Goal: Task Accomplishment & Management: Manage account settings

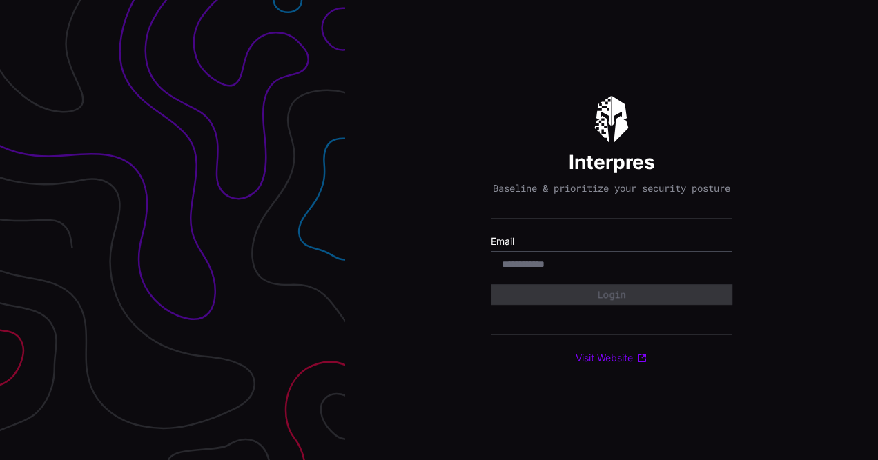
click at [573, 277] on div at bounding box center [612, 264] width 242 height 26
click at [572, 271] on input "email" at bounding box center [611, 264] width 219 height 12
type input "**********"
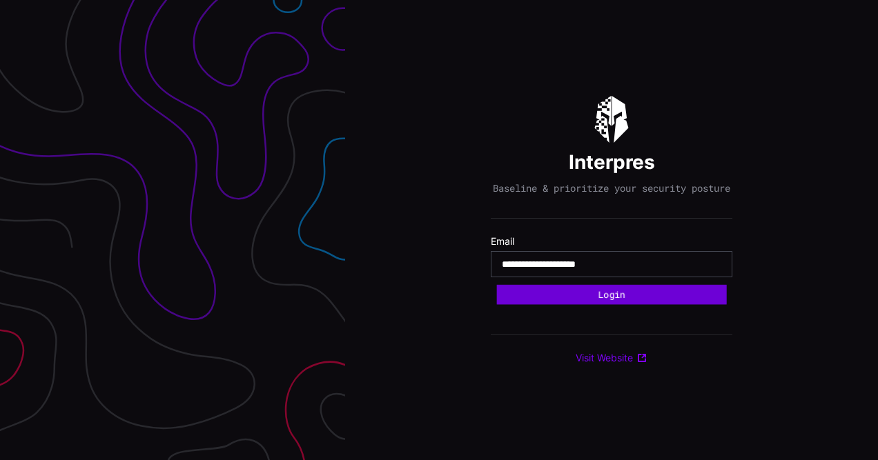
click at [596, 300] on button "Login" at bounding box center [612, 295] width 230 height 20
